Goal: Transaction & Acquisition: Purchase product/service

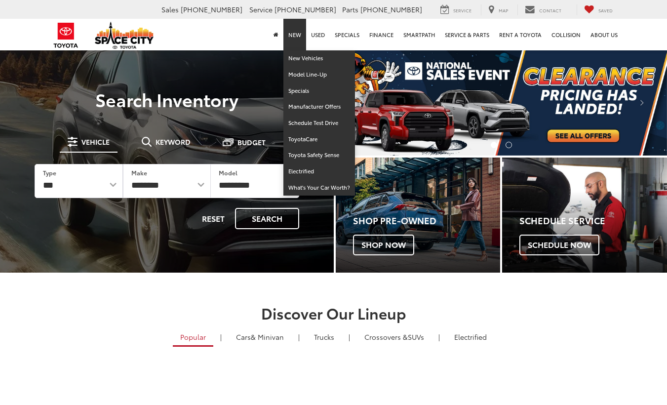
click at [297, 37] on link "New" at bounding box center [295, 35] width 23 height 32
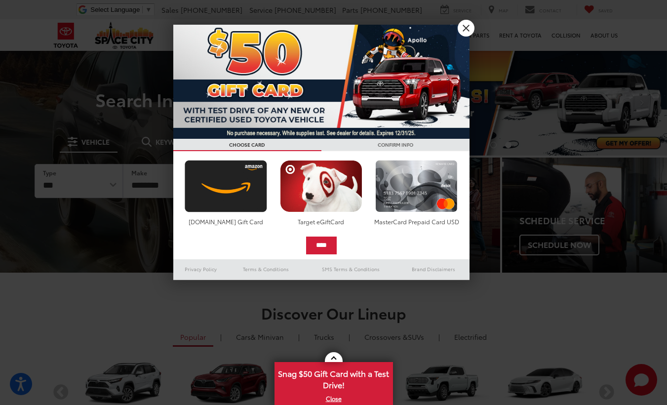
click at [467, 30] on link "X" at bounding box center [466, 28] width 17 height 17
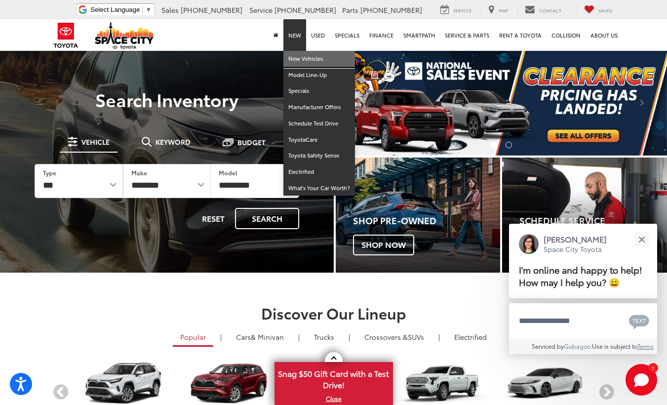
click at [310, 61] on link "New Vehicles" at bounding box center [320, 59] width 72 height 16
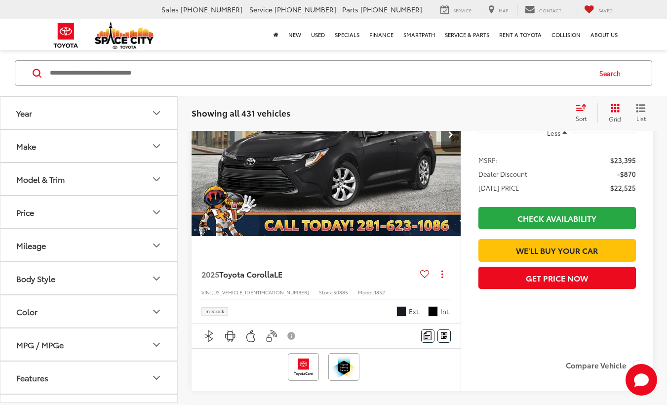
scroll to position [148, 0]
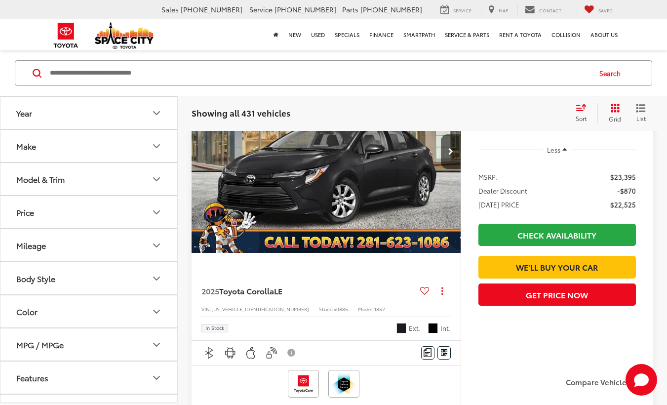
click at [155, 144] on icon "Make" at bounding box center [157, 146] width 12 height 12
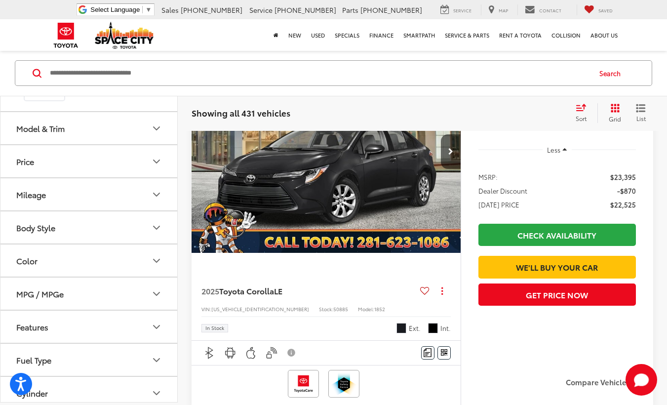
scroll to position [120, 0]
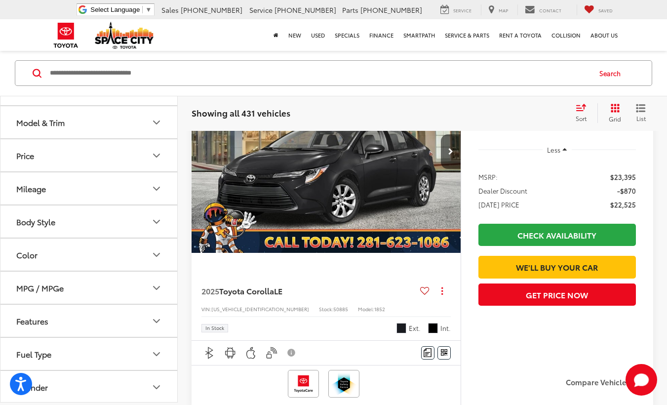
click at [156, 220] on icon "Body Style" at bounding box center [157, 222] width 12 height 12
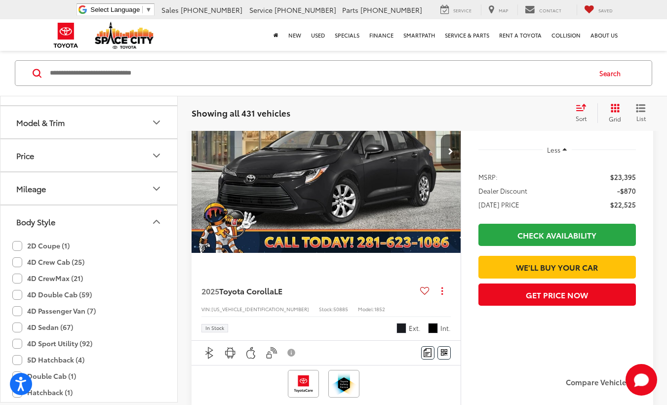
scroll to position [123, 0]
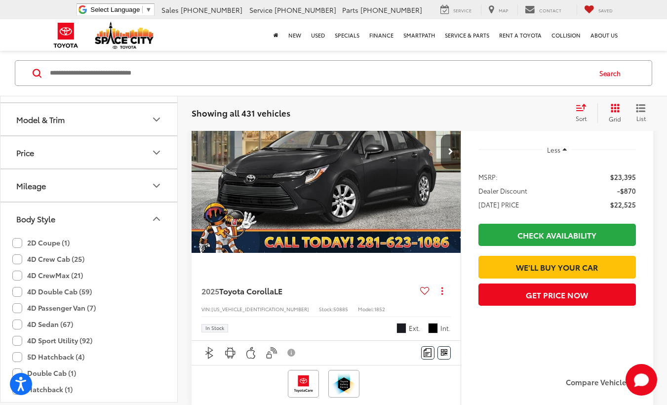
click at [102, 177] on button "Mileage" at bounding box center [89, 185] width 178 height 32
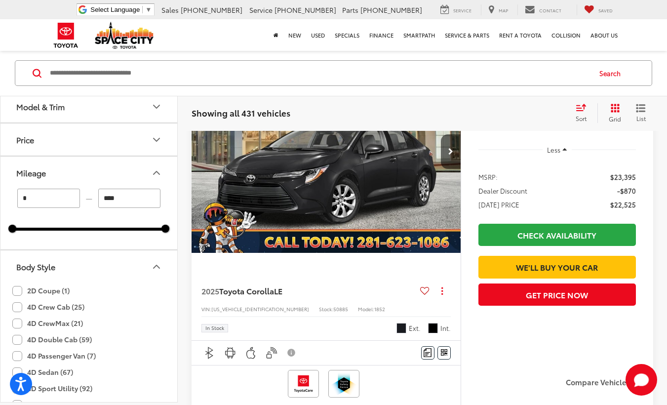
scroll to position [114, 0]
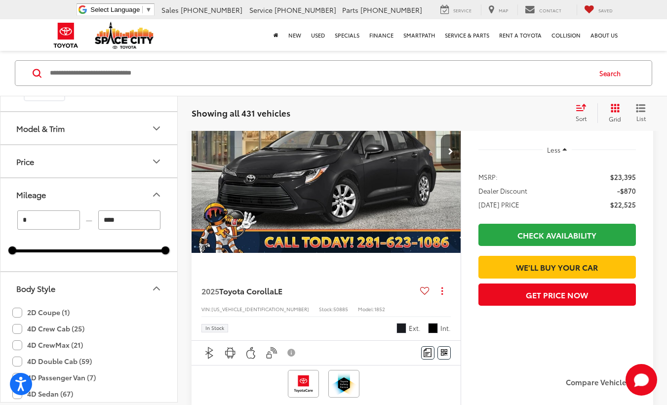
click at [105, 130] on button "Model & Trim" at bounding box center [89, 128] width 178 height 32
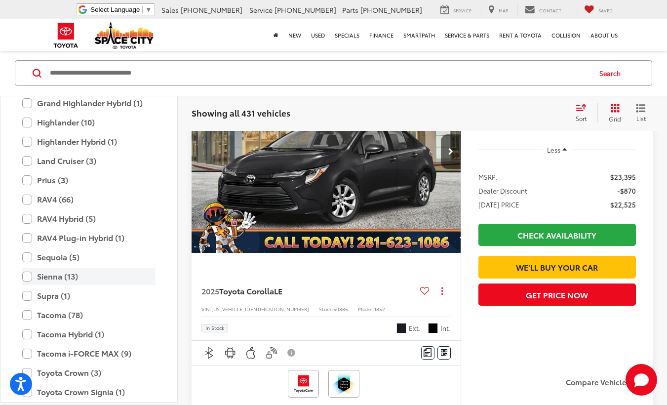
scroll to position [400, 0]
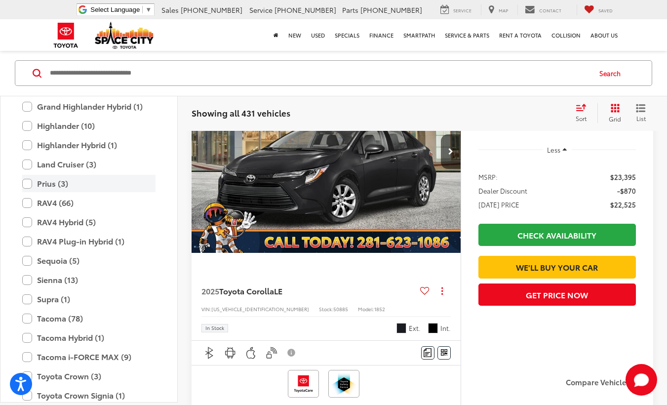
click at [28, 184] on label "Prius (3)" at bounding box center [88, 183] width 133 height 17
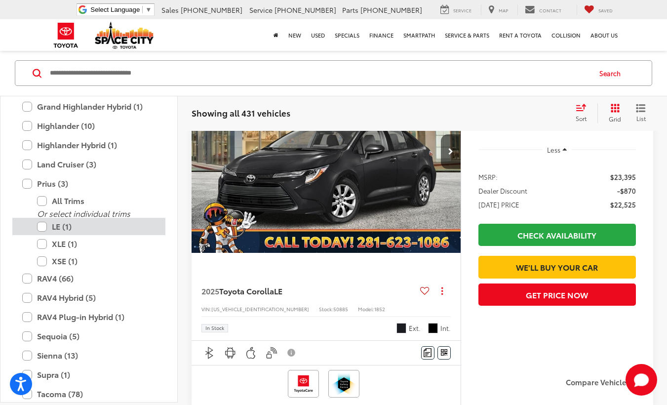
scroll to position [66, 0]
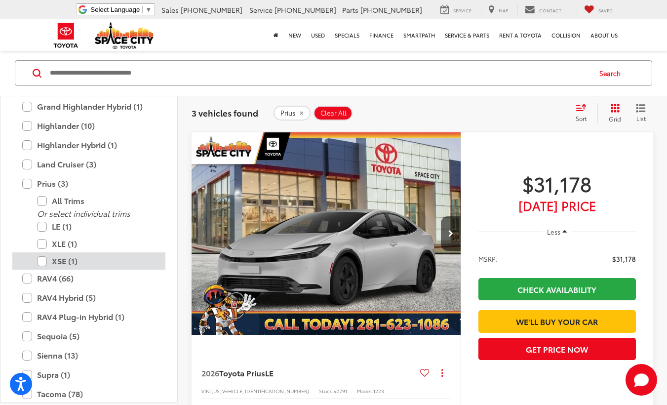
click at [41, 261] on label "XSE (1)" at bounding box center [96, 260] width 119 height 17
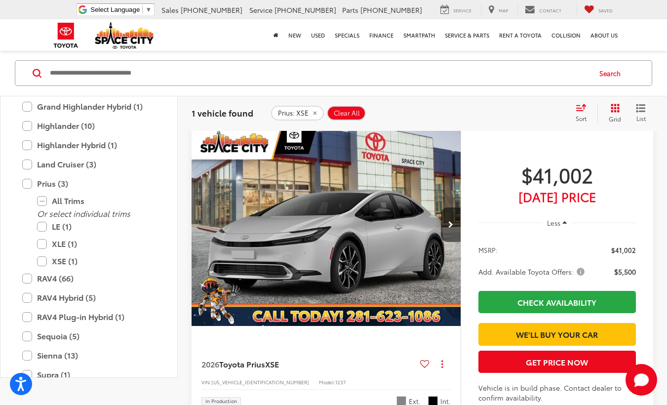
scroll to position [41, 0]
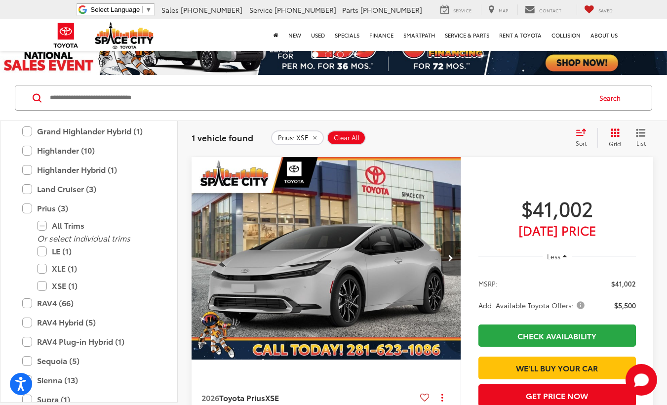
click at [346, 223] on img "2026 Toyota Prius XSE 0" at bounding box center [326, 258] width 271 height 203
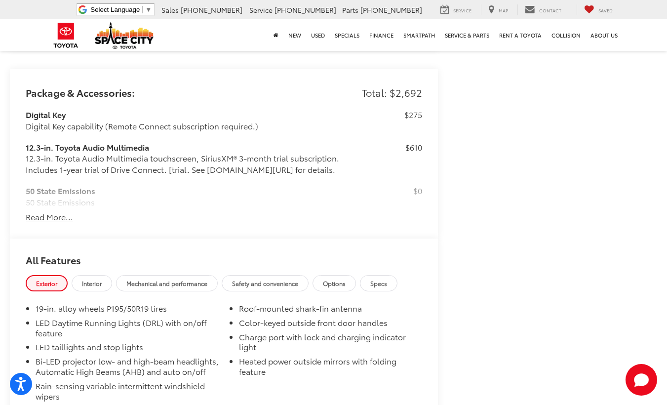
scroll to position [758, 0]
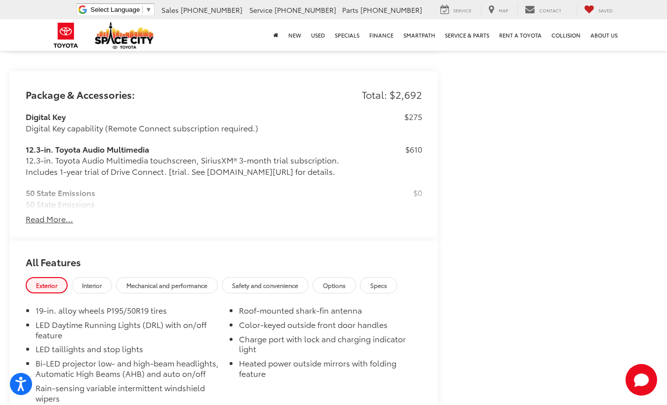
click at [41, 219] on button "Read More..." at bounding box center [49, 218] width 47 height 11
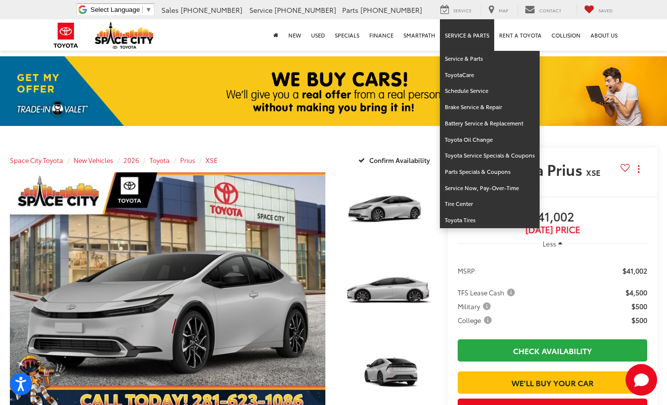
scroll to position [0, 0]
